Goal: Task Accomplishment & Management: Manage account settings

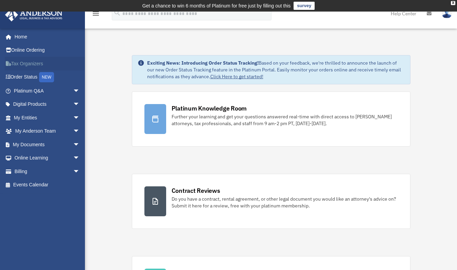
click at [23, 65] on link "Tax Organizers" at bounding box center [47, 64] width 85 height 14
click at [30, 147] on link "My Documents arrow_drop_down" at bounding box center [47, 145] width 85 height 14
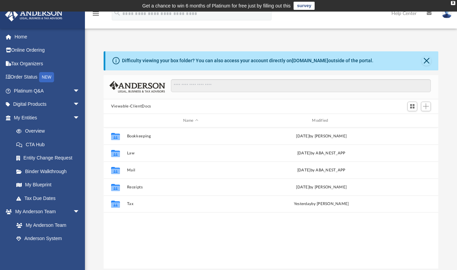
scroll to position [149, 330]
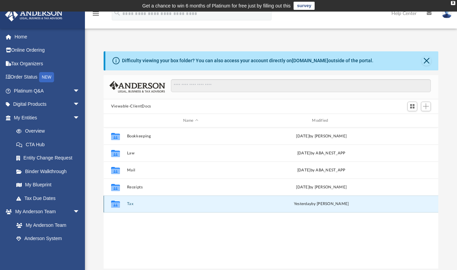
click at [131, 202] on button "Tax" at bounding box center [191, 204] width 128 height 4
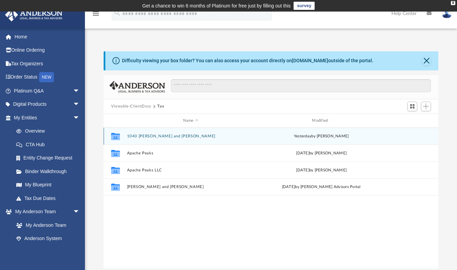
click at [150, 140] on div "Collaborated Folder 1040 [PERSON_NAME] and [PERSON_NAME] [DATE] by [PERSON_NAME]" at bounding box center [271, 135] width 335 height 17
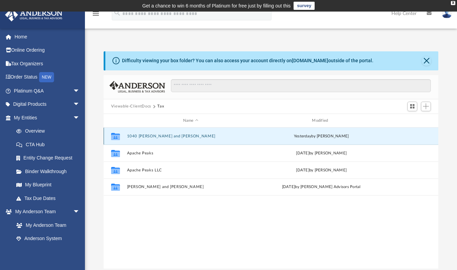
click at [150, 140] on div "Collaborated Folder 1040 [PERSON_NAME] and [PERSON_NAME] [DATE] by [PERSON_NAME]" at bounding box center [271, 135] width 335 height 17
click at [236, 138] on button "1040 [PERSON_NAME] and [PERSON_NAME]" at bounding box center [191, 136] width 128 height 4
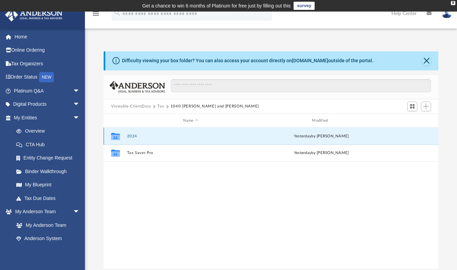
click at [236, 138] on button "2024" at bounding box center [191, 136] width 128 height 4
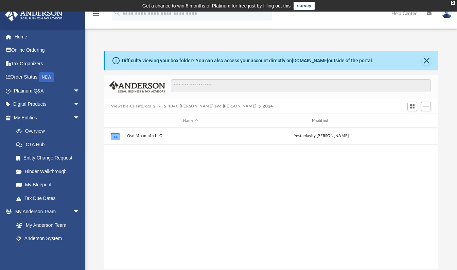
click at [199, 104] on button "1040 [PERSON_NAME] and [PERSON_NAME]" at bounding box center [212, 106] width 88 height 6
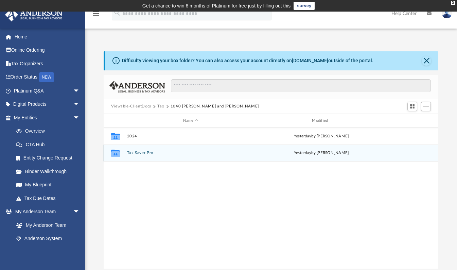
click at [288, 154] on div "[DATE] by [PERSON_NAME]" at bounding box center [322, 153] width 128 height 6
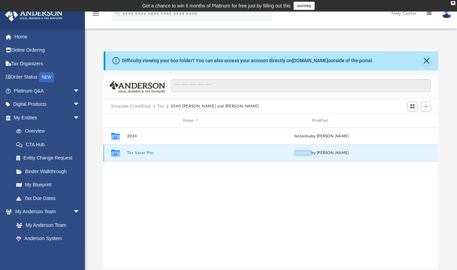
click at [288, 154] on div "[DATE] by [PERSON_NAME]" at bounding box center [322, 153] width 128 height 6
click at [141, 150] on div "Collaborated Folder Tax Saver Pro [DATE] by [PERSON_NAME]" at bounding box center [271, 152] width 335 height 17
click at [117, 156] on icon "grid" at bounding box center [115, 153] width 9 height 5
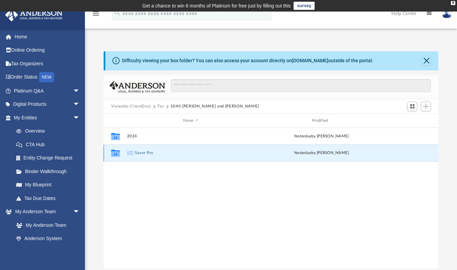
drag, startPoint x: 117, startPoint y: 156, endPoint x: 149, endPoint y: 152, distance: 32.2
click at [149, 152] on button "Tax Saver Pro" at bounding box center [191, 153] width 128 height 4
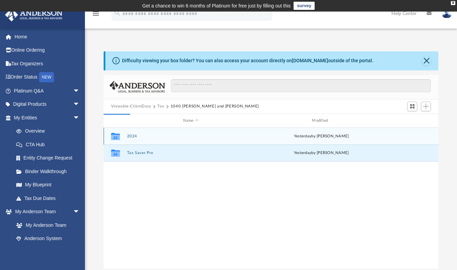
click at [207, 197] on div "Collaborated Folder 2024 [DATE] by [PERSON_NAME] Collaborated Folder Tax Saver …" at bounding box center [271, 197] width 335 height 141
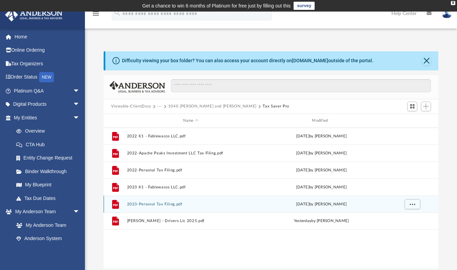
click at [207, 197] on div "File 2023-Personal Tax Filing.pdf [DATE] by [PERSON_NAME]" at bounding box center [271, 203] width 335 height 17
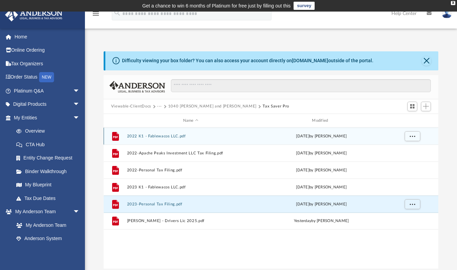
drag, startPoint x: 201, startPoint y: 242, endPoint x: 370, endPoint y: 134, distance: 200.3
click at [370, 134] on div "File 2022 K1 - Fablewacos LLC.pdf [DATE] by [PERSON_NAME] File 2022-Apache Peak…" at bounding box center [271, 197] width 335 height 141
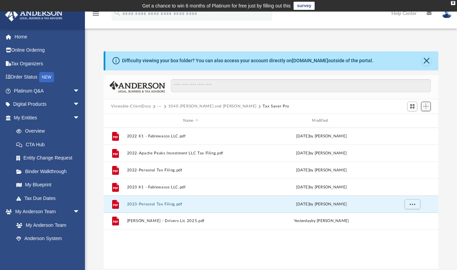
drag, startPoint x: 370, startPoint y: 134, endPoint x: 425, endPoint y: 104, distance: 62.3
click at [425, 104] on span "Add" at bounding box center [426, 106] width 6 height 6
click at [407, 118] on li "Upload" at bounding box center [416, 119] width 22 height 7
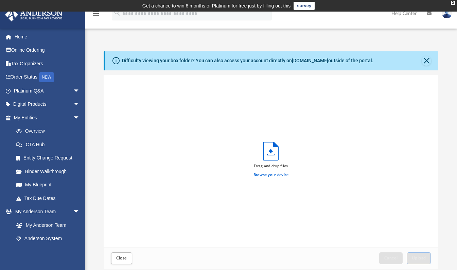
scroll to position [167, 330]
click at [276, 173] on label "Browse your device" at bounding box center [270, 175] width 35 height 6
click at [0, 0] on input "Browse your device" at bounding box center [0, 0] width 0 height 0
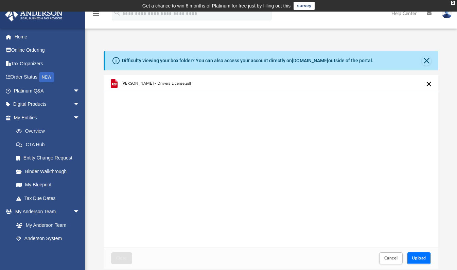
click at [416, 263] on button "Upload" at bounding box center [419, 258] width 24 height 12
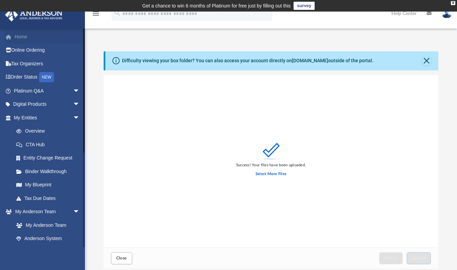
click at [22, 37] on link "Home" at bounding box center [47, 37] width 85 height 14
